Goal: Task Accomplishment & Management: Use online tool/utility

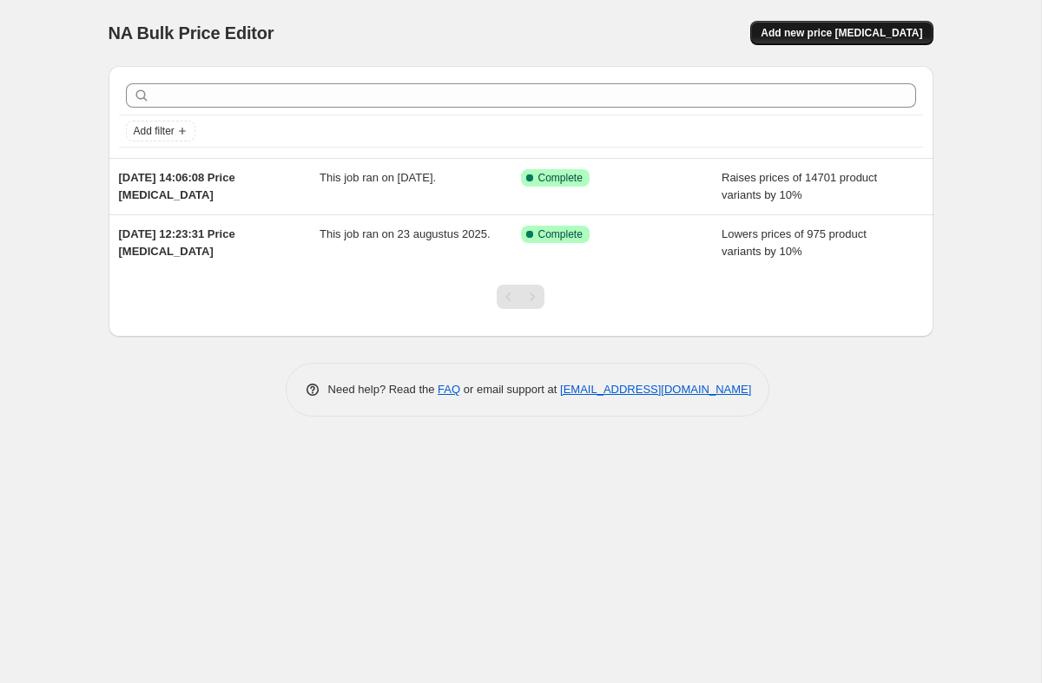
click at [825, 35] on span "Add new price [MEDICAL_DATA]" at bounding box center [840, 33] width 161 height 14
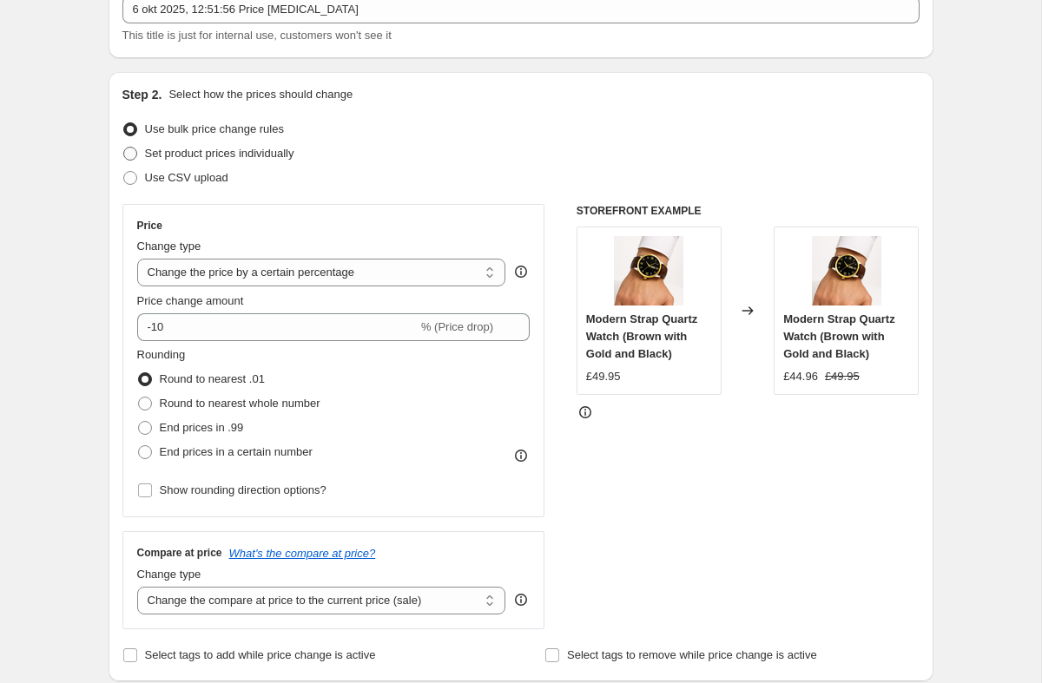
scroll to position [128, 0]
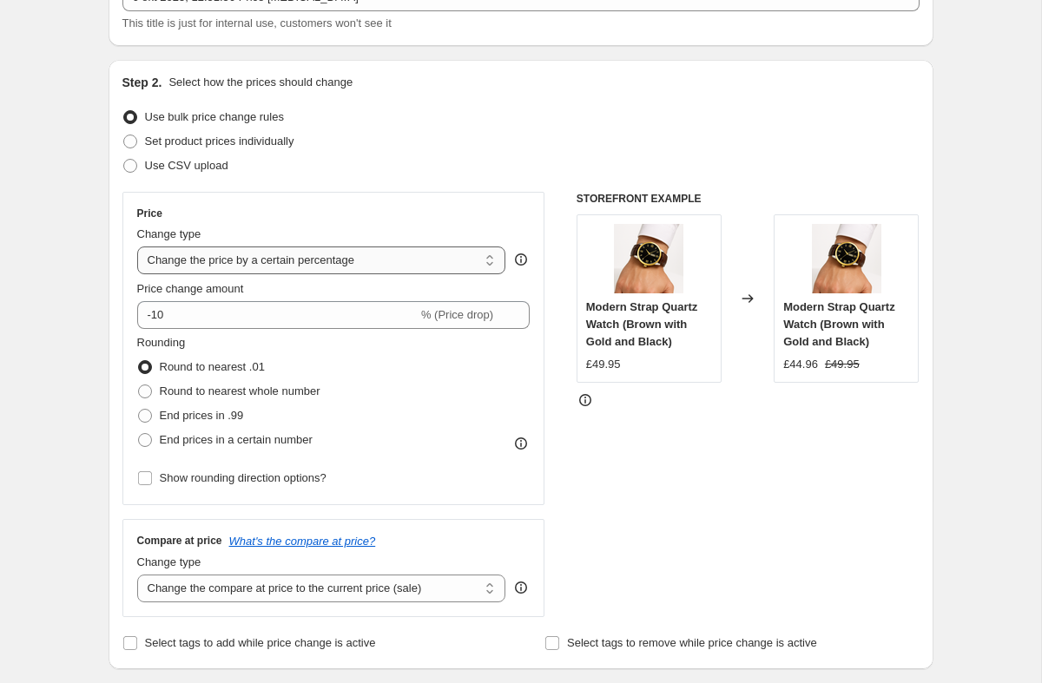
click at [189, 253] on select "Change the price to a certain amount Change the price by a certain amount Chang…" at bounding box center [321, 260] width 369 height 28
select select "no_change"
click at [137, 246] on select "Change the price to a certain amount Change the price by a certain amount Chang…" at bounding box center [321, 260] width 369 height 28
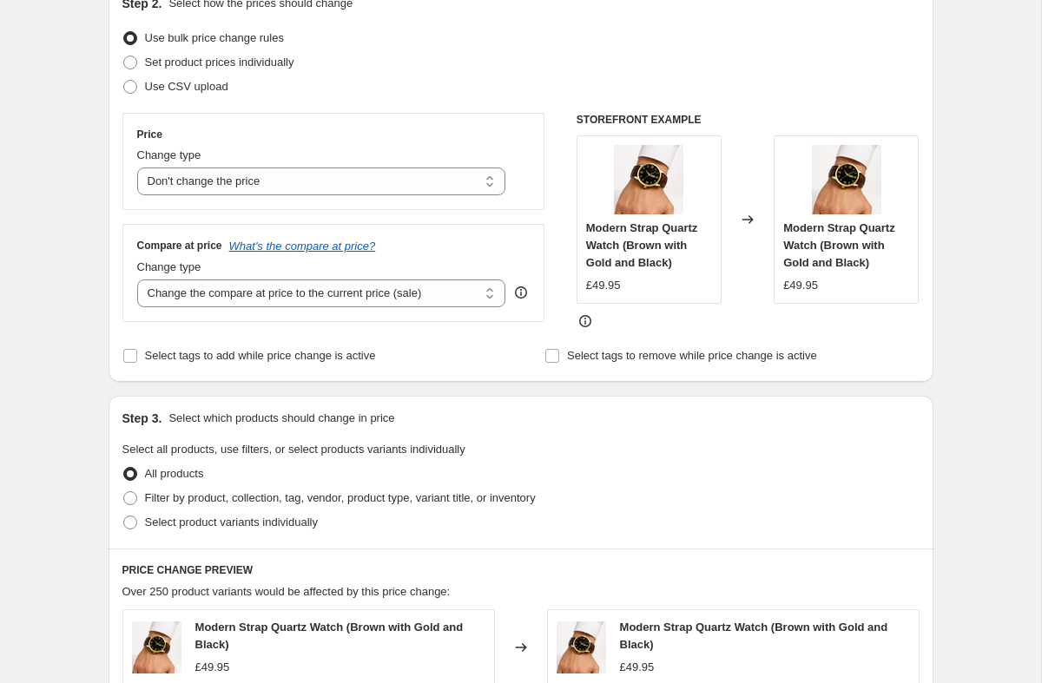
scroll to position [211, 0]
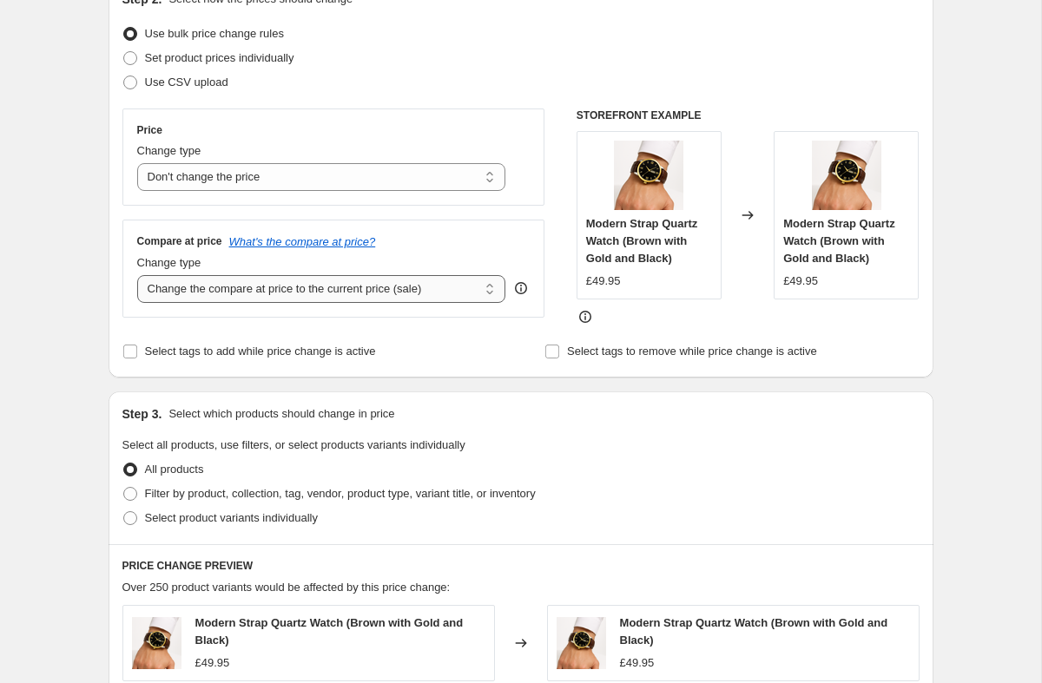
click at [168, 297] on select "Change the compare at price to the current price (sale) Change the compare at p…" at bounding box center [321, 289] width 369 height 28
select select "remove"
click at [137, 275] on select "Change the compare at price to the current price (sale) Change the compare at p…" at bounding box center [321, 289] width 369 height 28
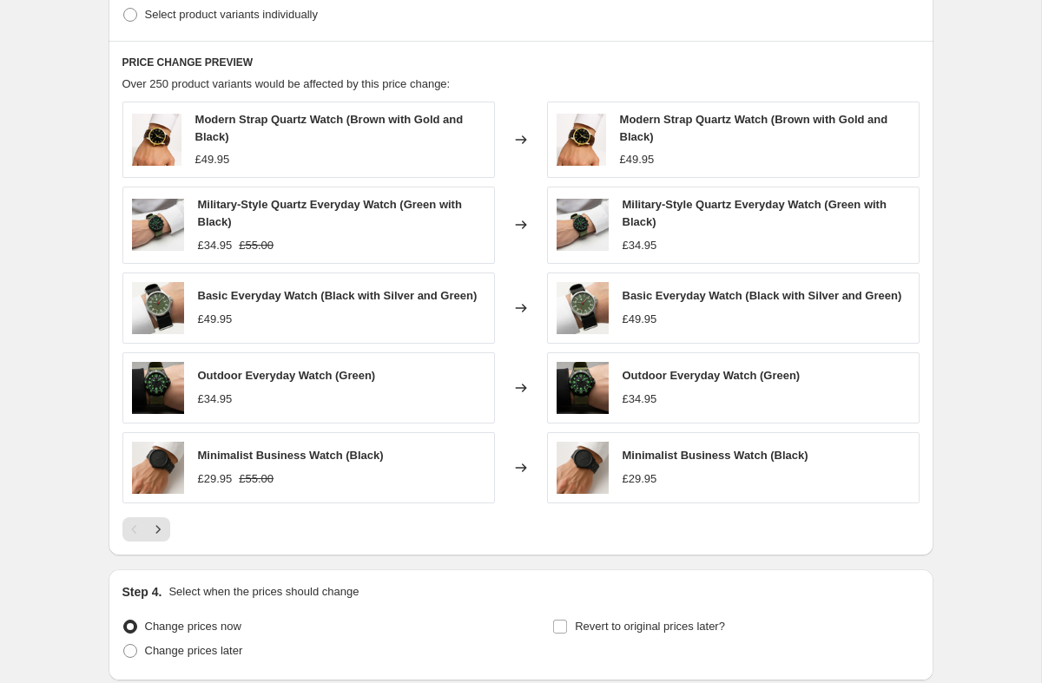
scroll to position [855, 0]
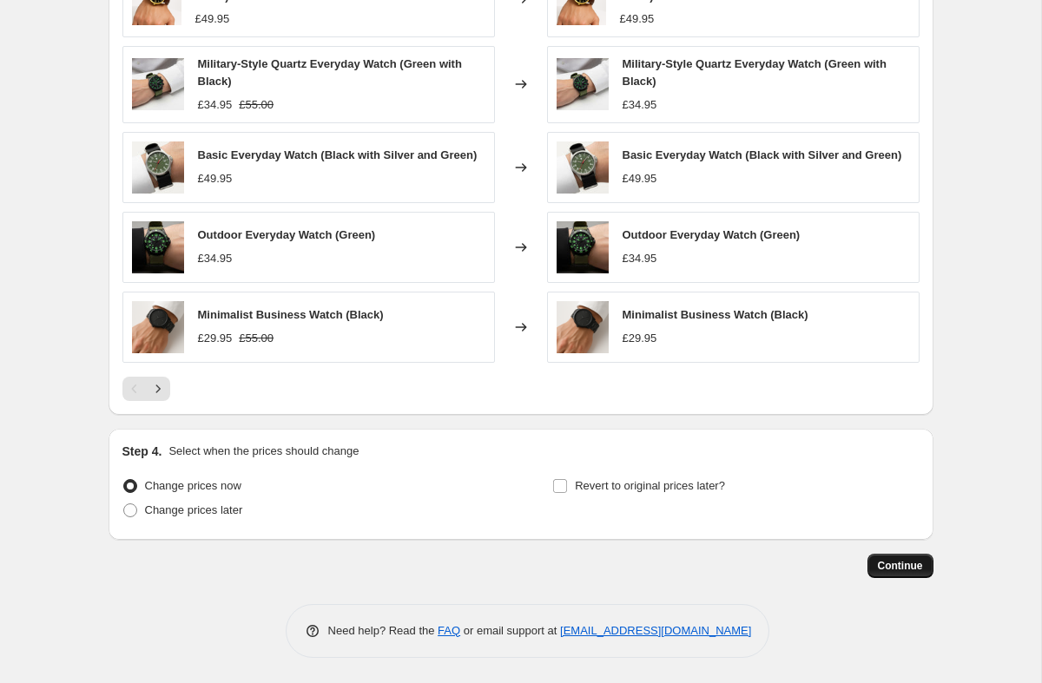
click at [882, 572] on span "Continue" at bounding box center [899, 566] width 45 height 14
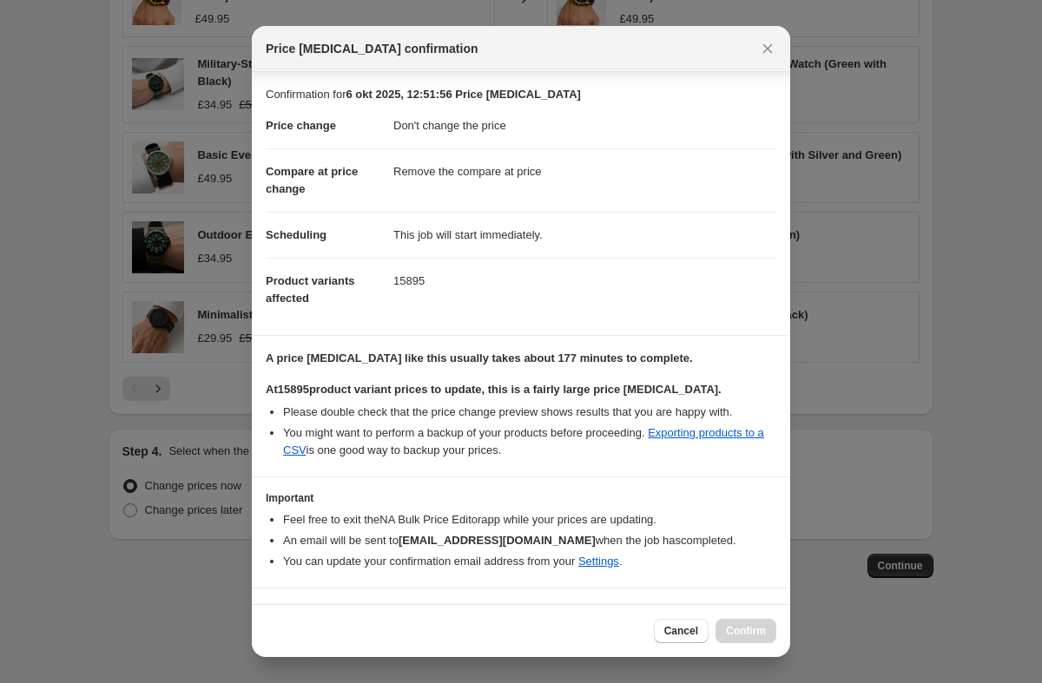
scroll to position [36, 0]
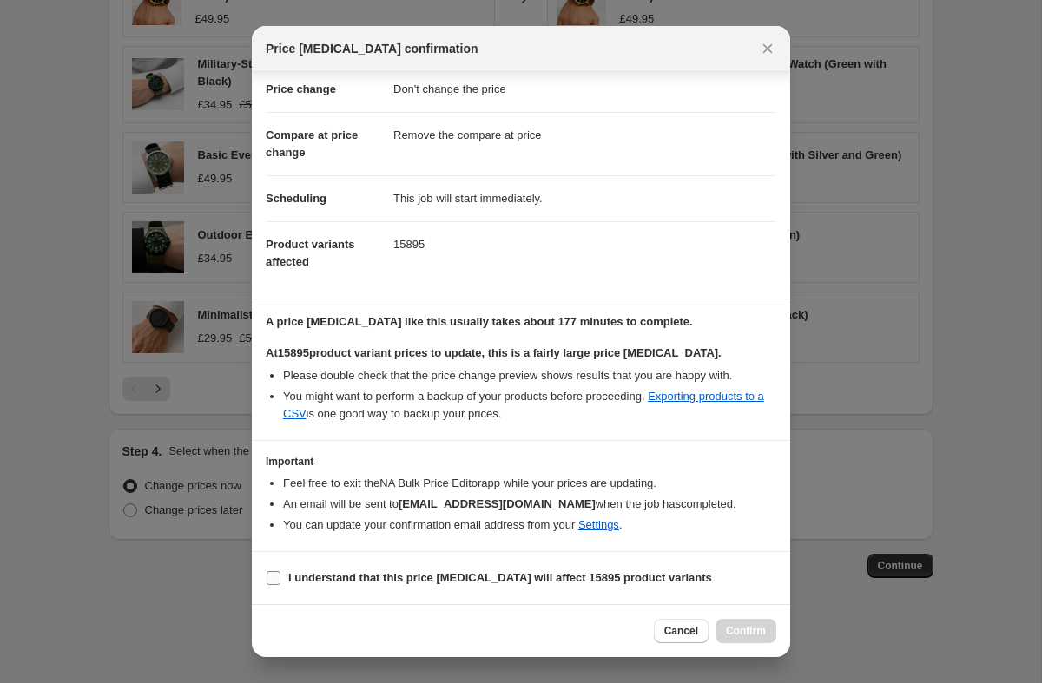
click at [460, 577] on b "I understand that this price [MEDICAL_DATA] will affect 15895 product variants" at bounding box center [500, 577] width 424 height 13
click at [280, 577] on input "I understand that this price [MEDICAL_DATA] will affect 15895 product variants" at bounding box center [273, 578] width 14 height 14
checkbox input "true"
click at [730, 639] on button "Confirm" at bounding box center [745, 631] width 61 height 24
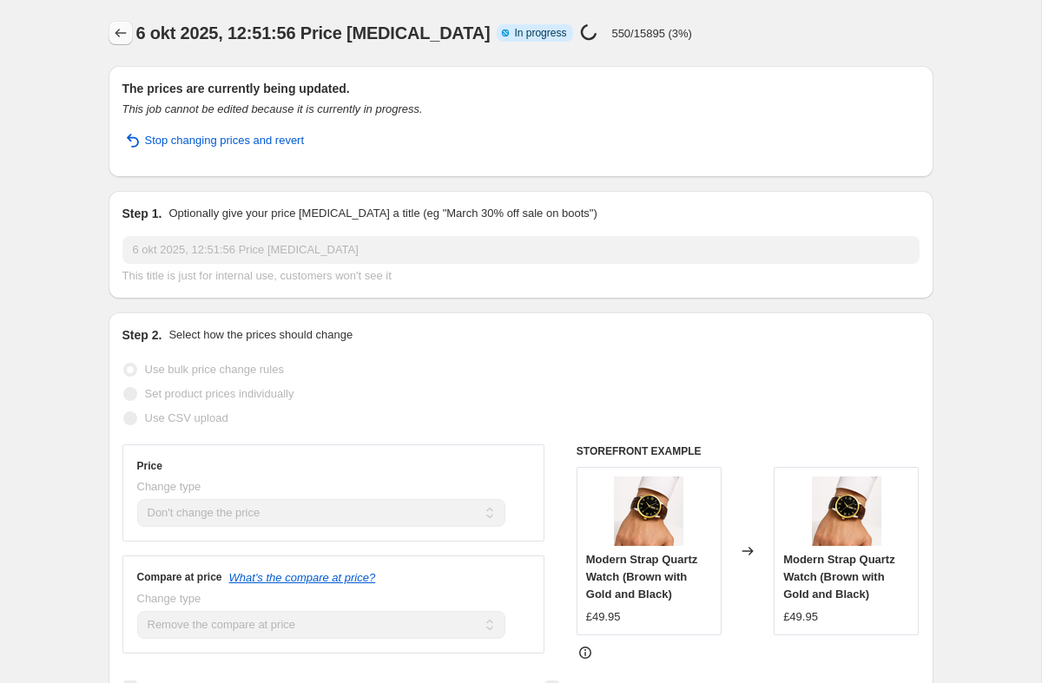
click at [121, 40] on icon "Price change jobs" at bounding box center [120, 32] width 17 height 17
